Goal: Find contact information: Find contact information

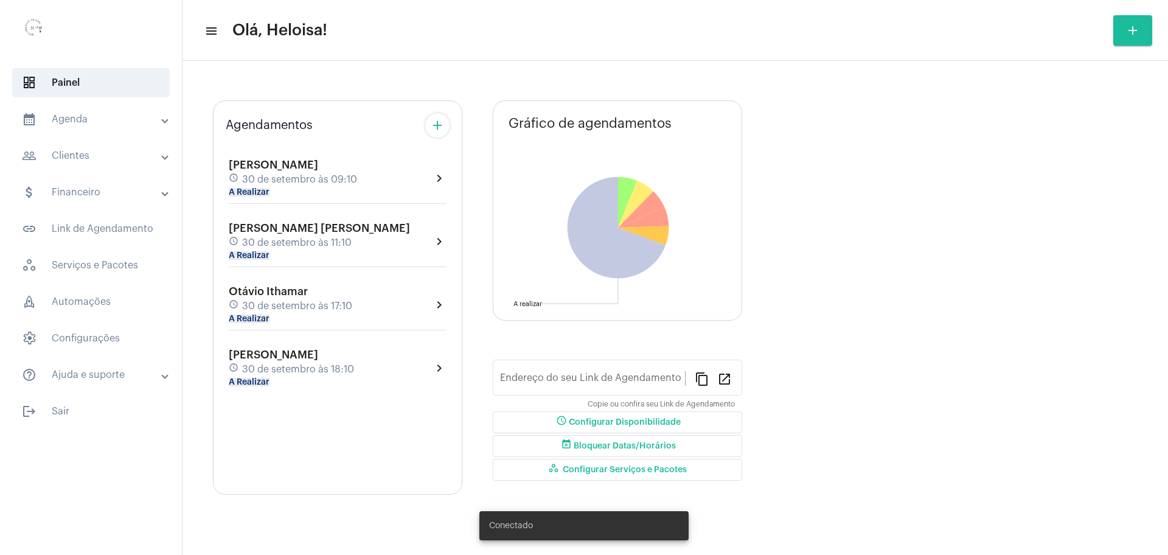
type input "[URL][DOMAIN_NAME][PERSON_NAME]"
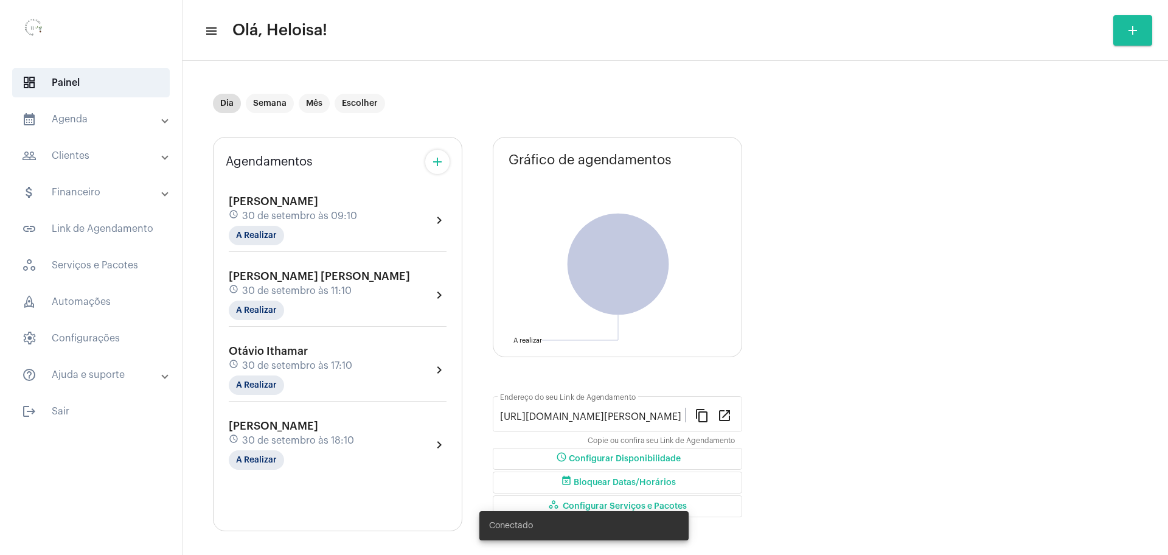
click at [266, 361] on span "30 de setembro às 17:10" at bounding box center [297, 365] width 110 height 11
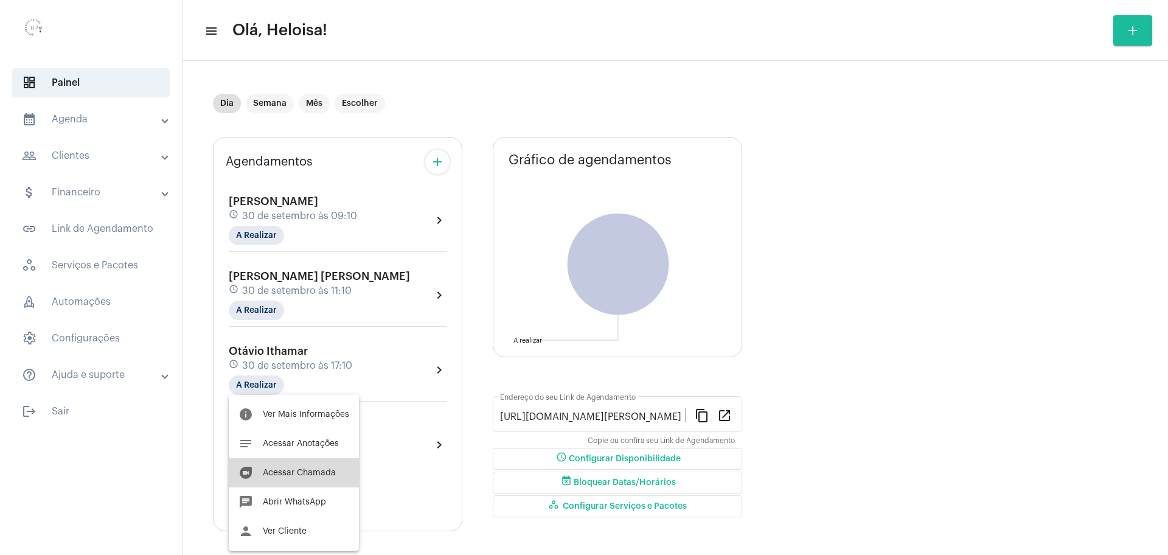
click at [302, 472] on span "Acessar Chamada" at bounding box center [299, 473] width 73 height 9
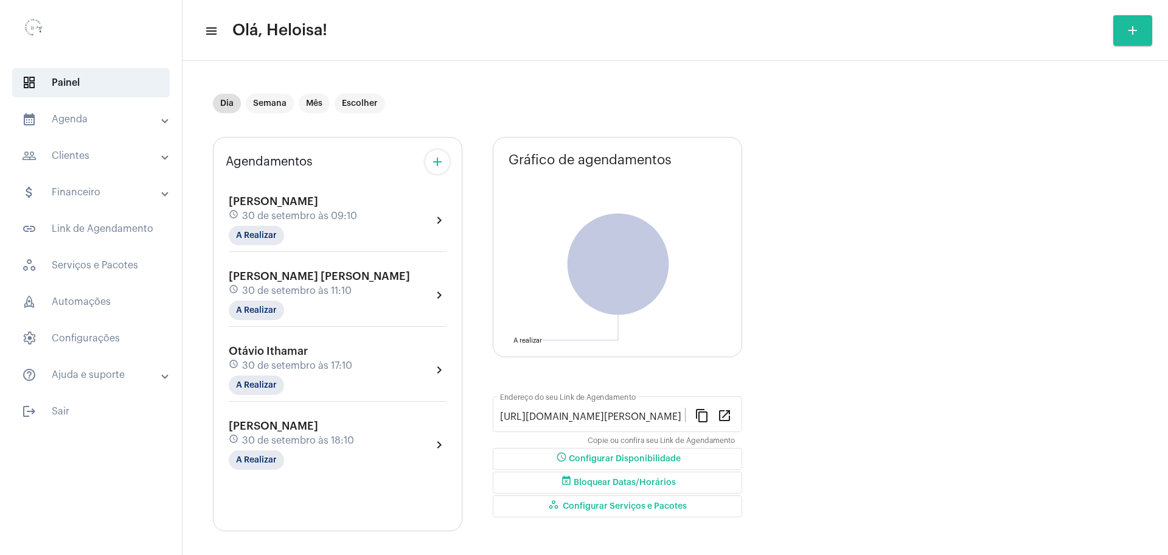
click at [321, 366] on span "30 de setembro às 17:10" at bounding box center [297, 365] width 110 height 11
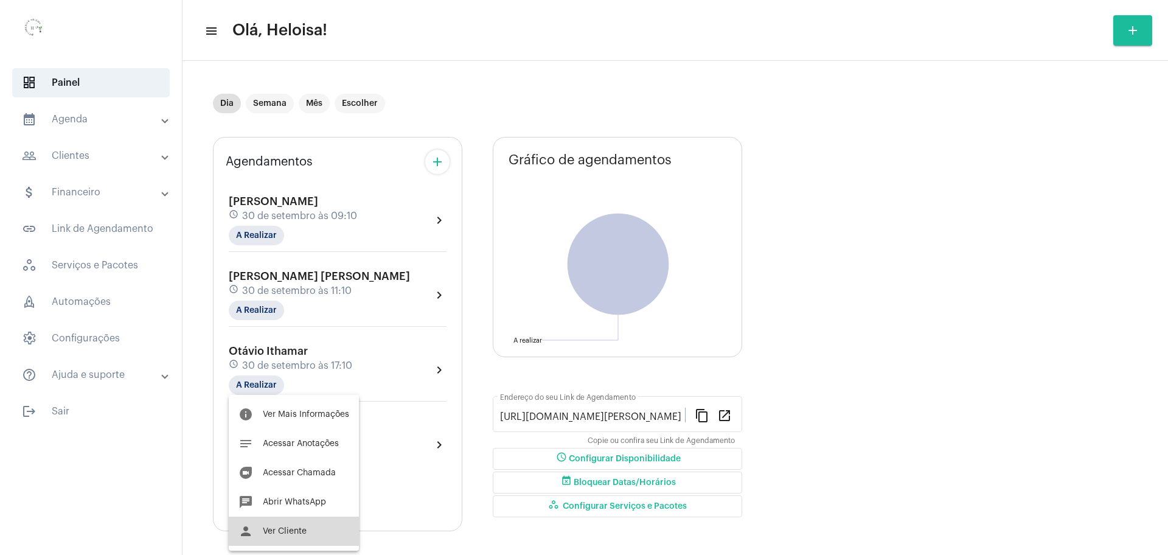
click at [298, 533] on span "Ver Cliente" at bounding box center [285, 531] width 44 height 9
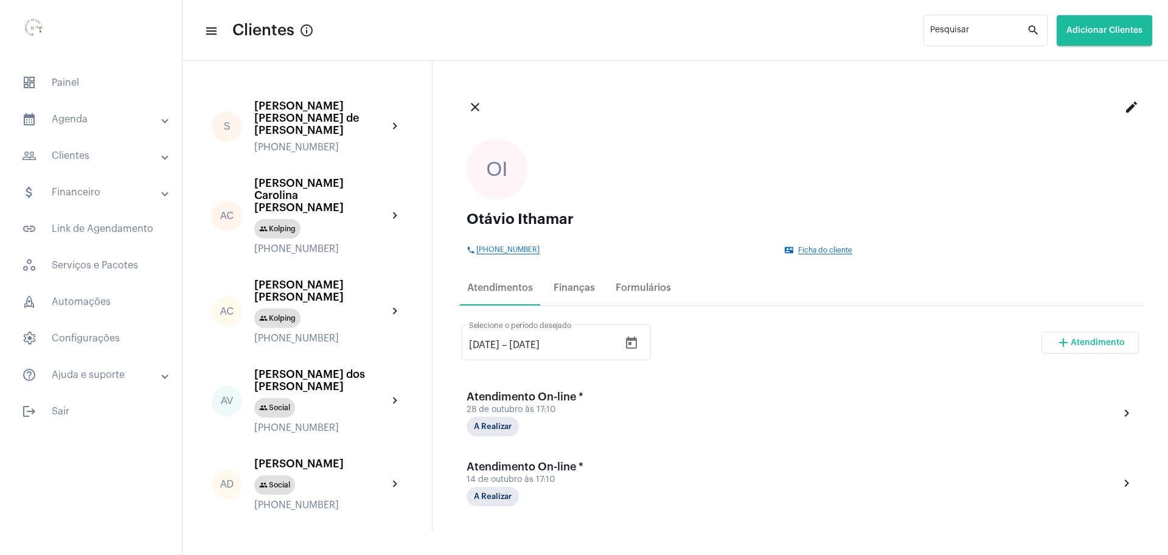
click at [549, 248] on div "phone [PHONE_NUMBER]" at bounding box center [623, 250] width 312 height 9
drag, startPoint x: 458, startPoint y: 249, endPoint x: 556, endPoint y: 249, distance: 97.4
click at [556, 249] on div "OI Otávio Ithamar phone [PHONE_NUMBER] contact_mail Ficha do cliente" at bounding box center [800, 196] width 687 height 135
copy span "[PHONE_NUMBER]"
